Goal: Information Seeking & Learning: Find specific fact

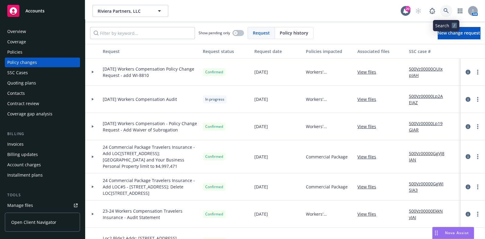
click at [446, 12] on icon at bounding box center [445, 10] width 5 height 5
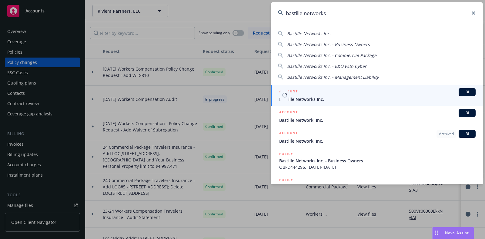
type input "bastille networks"
click at [311, 93] on div "ACCOUNT BI" at bounding box center [377, 92] width 196 height 8
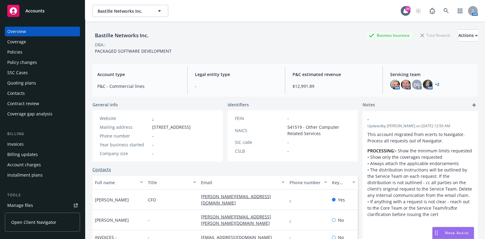
click at [33, 48] on div "Policies" at bounding box center [42, 52] width 70 height 10
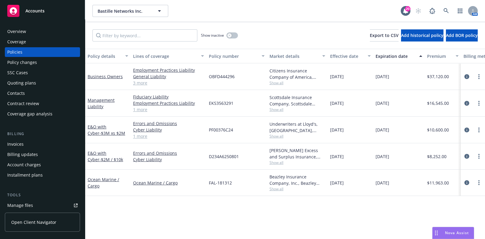
click at [32, 33] on div "Overview" at bounding box center [42, 32] width 70 height 10
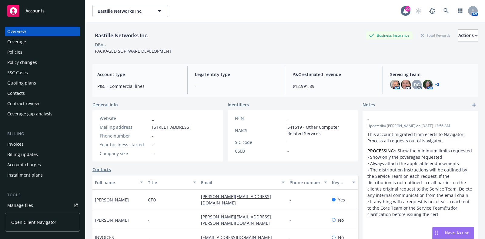
click at [28, 56] on div "Policies" at bounding box center [42, 52] width 70 height 10
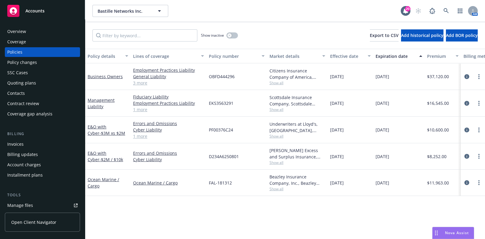
click at [137, 82] on link "3 more" at bounding box center [168, 83] width 71 height 6
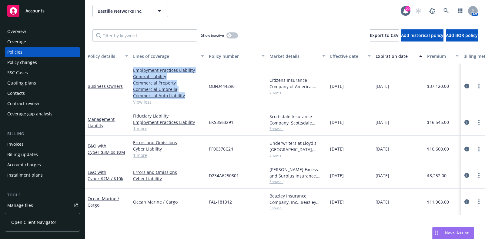
drag, startPoint x: 202, startPoint y: 96, endPoint x: 127, endPoint y: 67, distance: 79.7
click at [127, 67] on div "Business Owners Employment Practices Liability General Liability Commercial Pro…" at bounding box center [377, 86] width 585 height 46
copy div "Employment Practices Liability General Liability Commercial Property Commercial…"
